Goal: Transaction & Acquisition: Purchase product/service

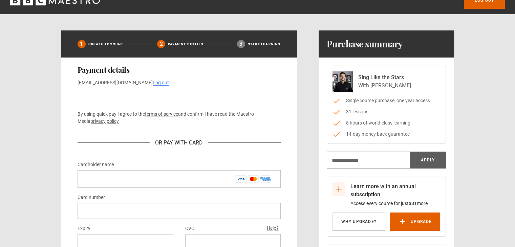
scroll to position [65, 0]
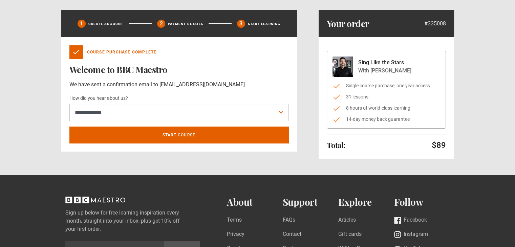
scroll to position [34, 0]
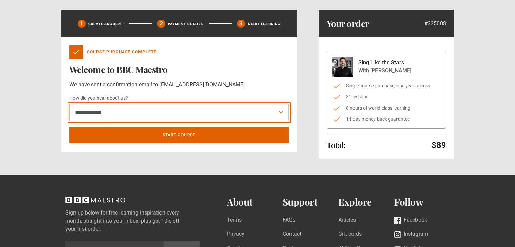
click at [190, 112] on select "**********" at bounding box center [178, 113] width 219 height 18
select select "******"
click at [69, 104] on select "**********" at bounding box center [178, 113] width 219 height 18
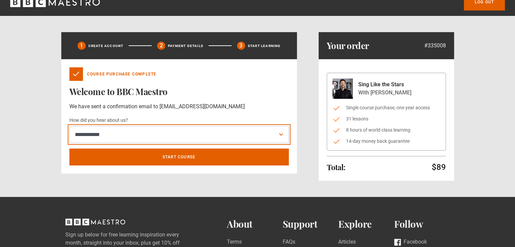
scroll to position [0, 0]
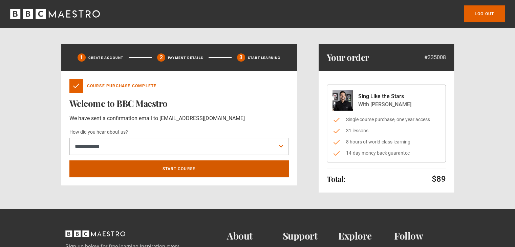
click at [184, 169] on link "Start course" at bounding box center [178, 168] width 219 height 17
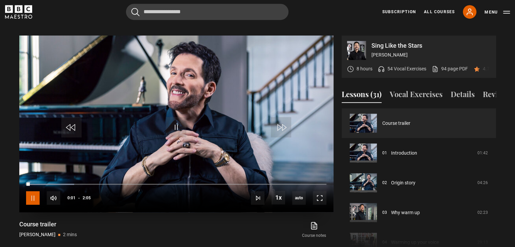
click at [32, 191] on span "Video Player" at bounding box center [33, 198] width 14 height 14
drag, startPoint x: 27, startPoint y: 175, endPoint x: 8, endPoint y: 169, distance: 20.2
click at [8, 169] on section "Sing Like the Stars [PERSON_NAME] 8 hours 54 Vocal Exercises 94 page PDF (opens…" at bounding box center [257, 141] width 515 height 266
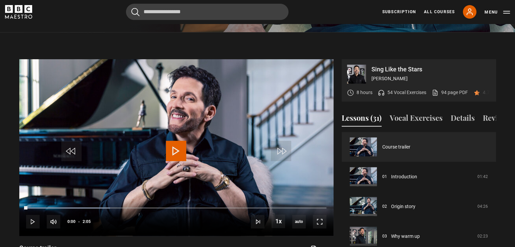
scroll to position [271, 0]
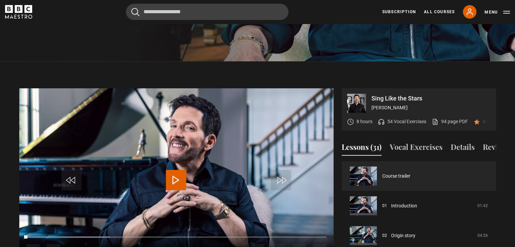
click at [180, 170] on span "Video Player" at bounding box center [176, 180] width 20 height 20
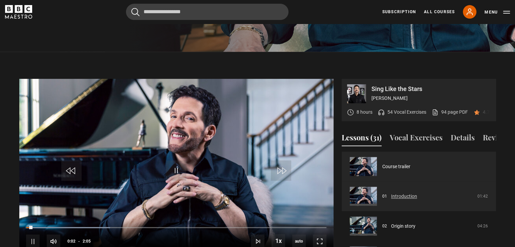
click at [417, 199] on link "Introduction" at bounding box center [404, 196] width 26 height 7
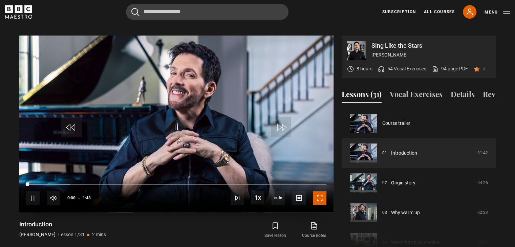
click at [320, 193] on span "Video Player" at bounding box center [320, 198] width 14 height 14
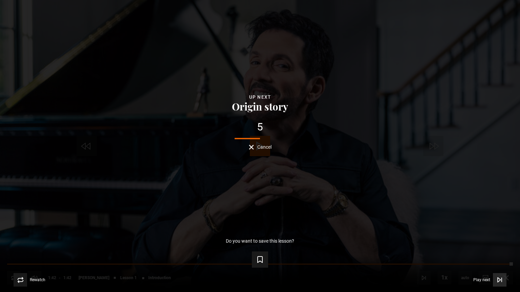
click at [499, 247] on icon "Video Player" at bounding box center [499, 280] width 3 height 4
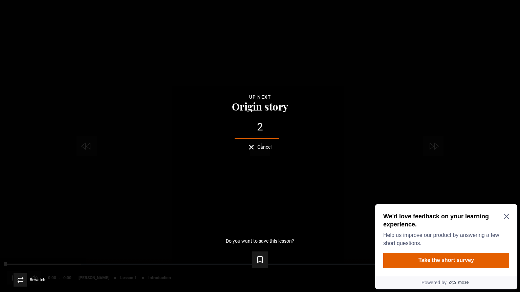
click at [498, 247] on icon "Video Player" at bounding box center [499, 280] width 7 height 7
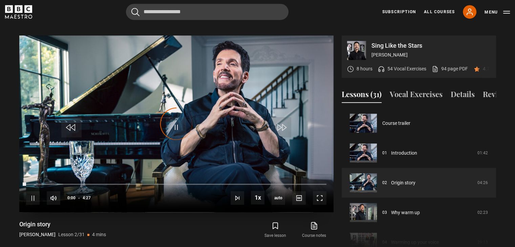
scroll to position [30, 0]
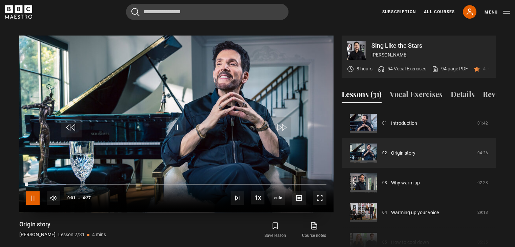
click at [36, 191] on span "Video Player" at bounding box center [33, 198] width 14 height 14
